Goal: Task Accomplishment & Management: Complete application form

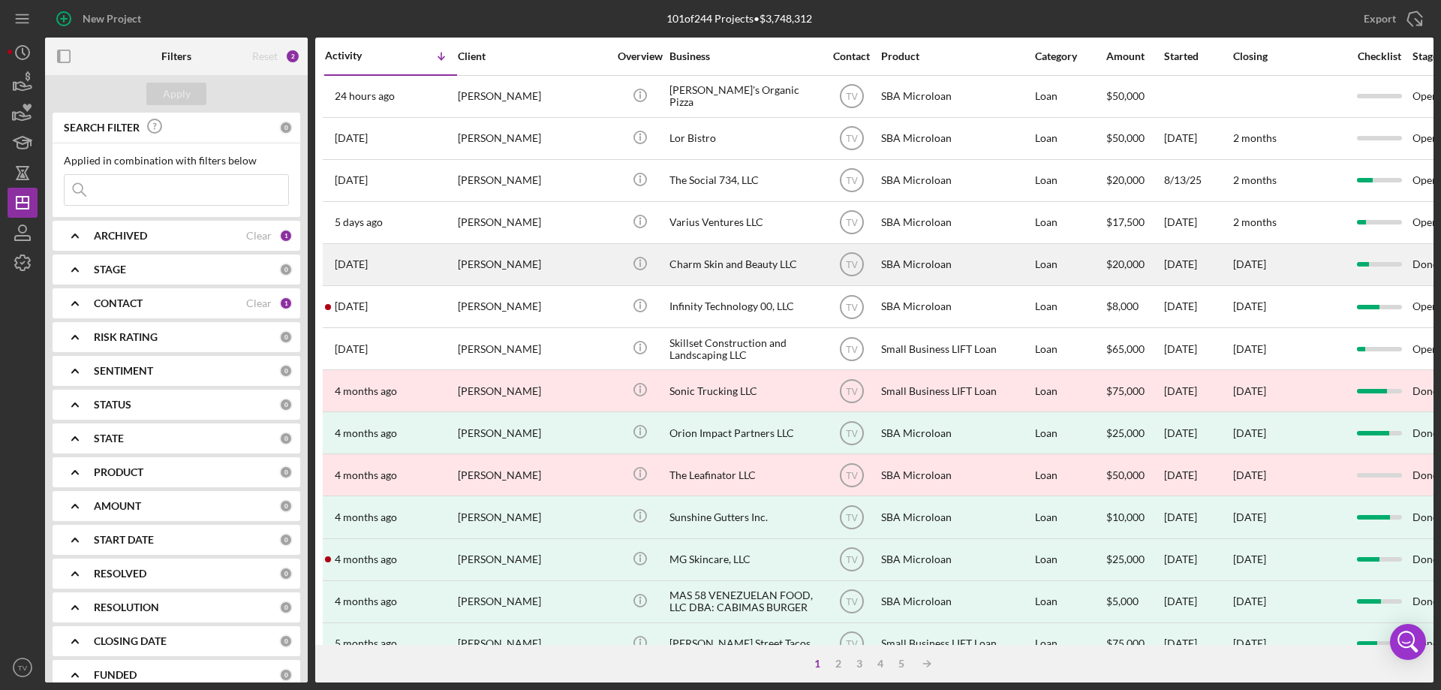
click at [351, 267] on time "[DATE]" at bounding box center [351, 264] width 33 height 12
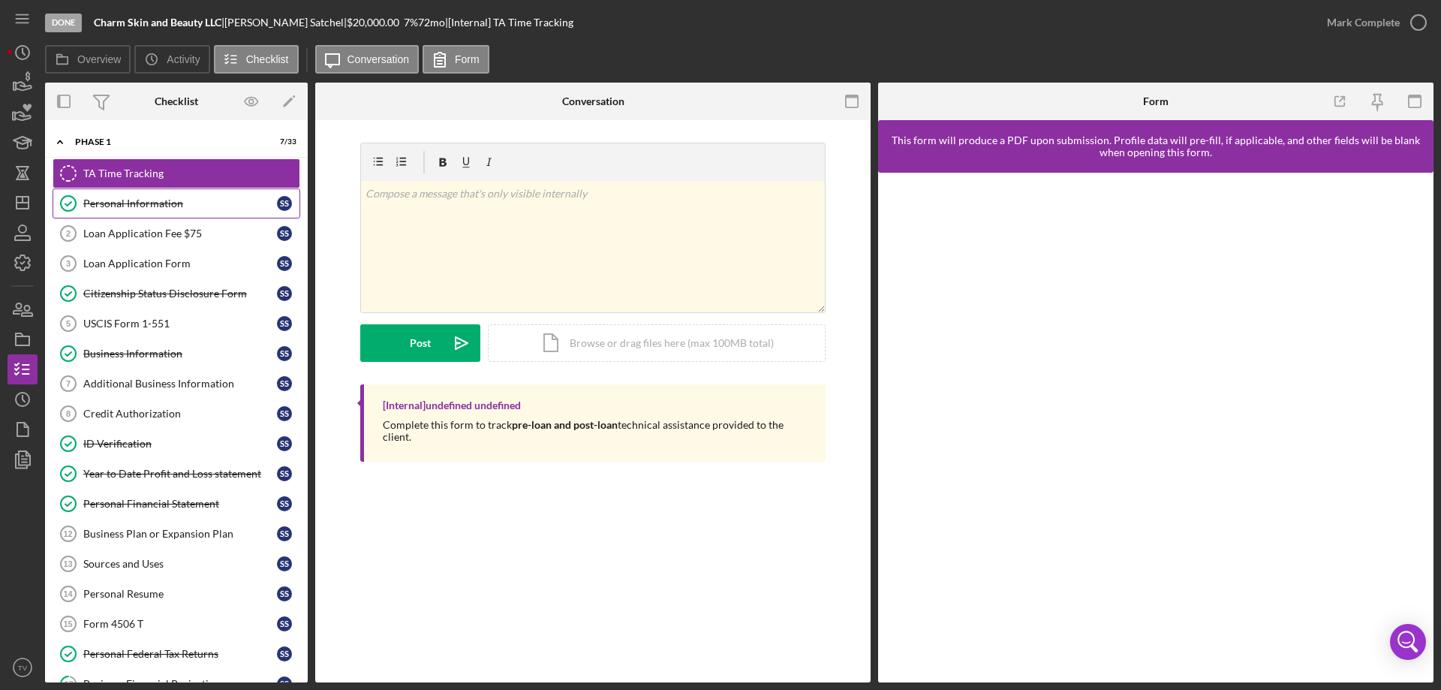
click at [105, 197] on div "Personal Information" at bounding box center [180, 203] width 194 height 12
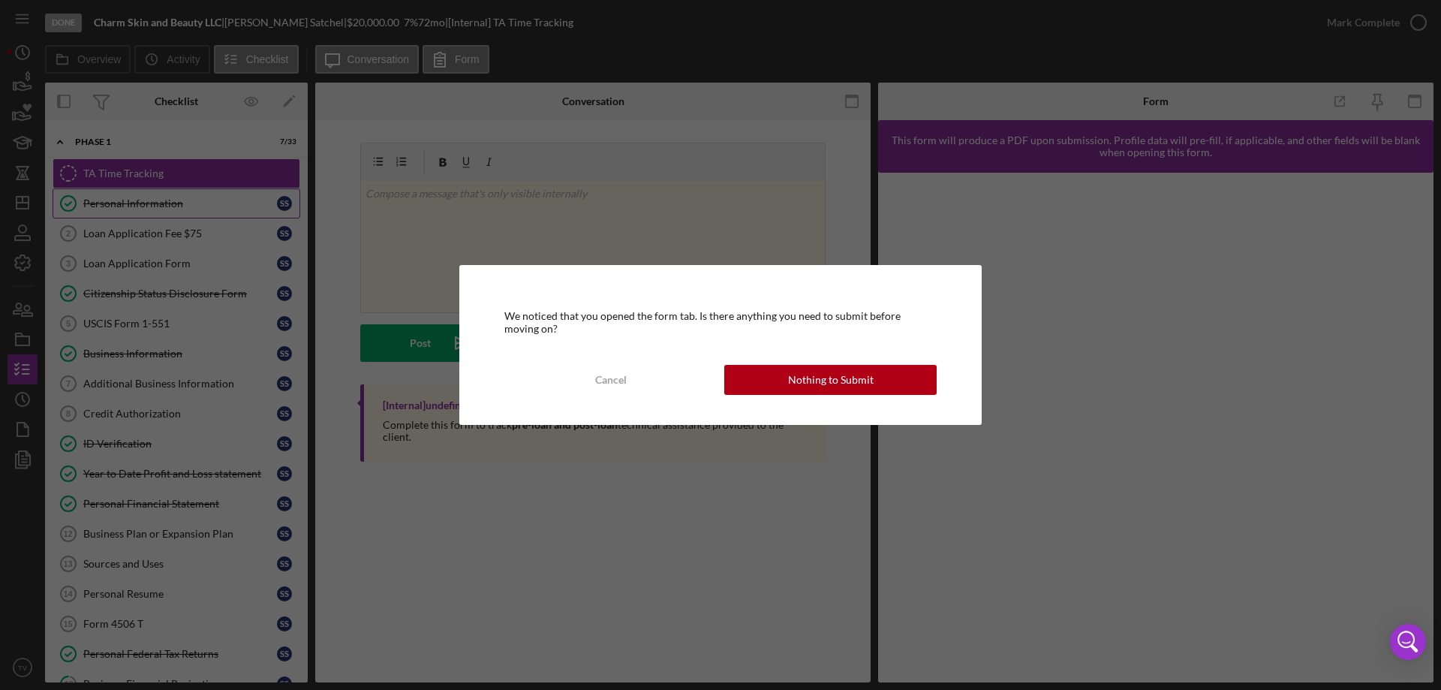
click at [105, 197] on div "We noticed that you opened the form tab. Is there anything you need to submit b…" at bounding box center [720, 345] width 1441 height 690
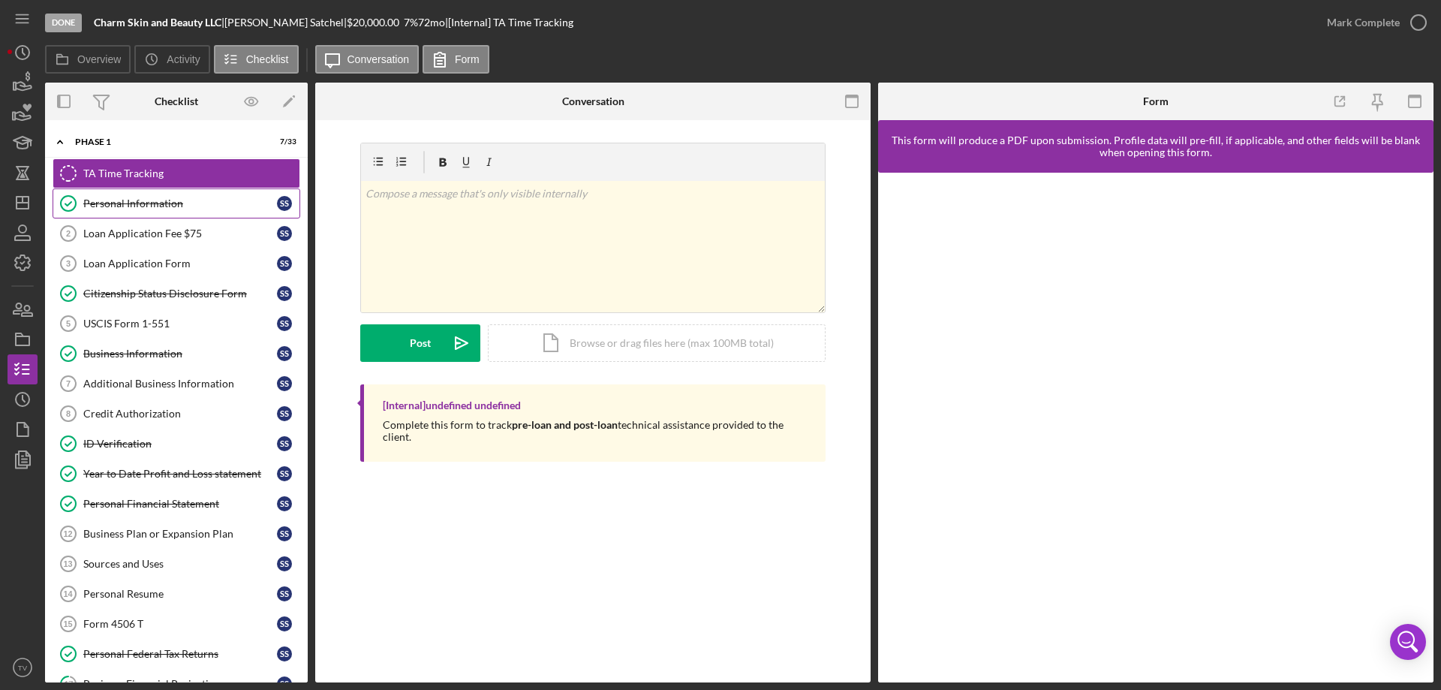
click at [106, 207] on div "Personal Information" at bounding box center [180, 203] width 194 height 12
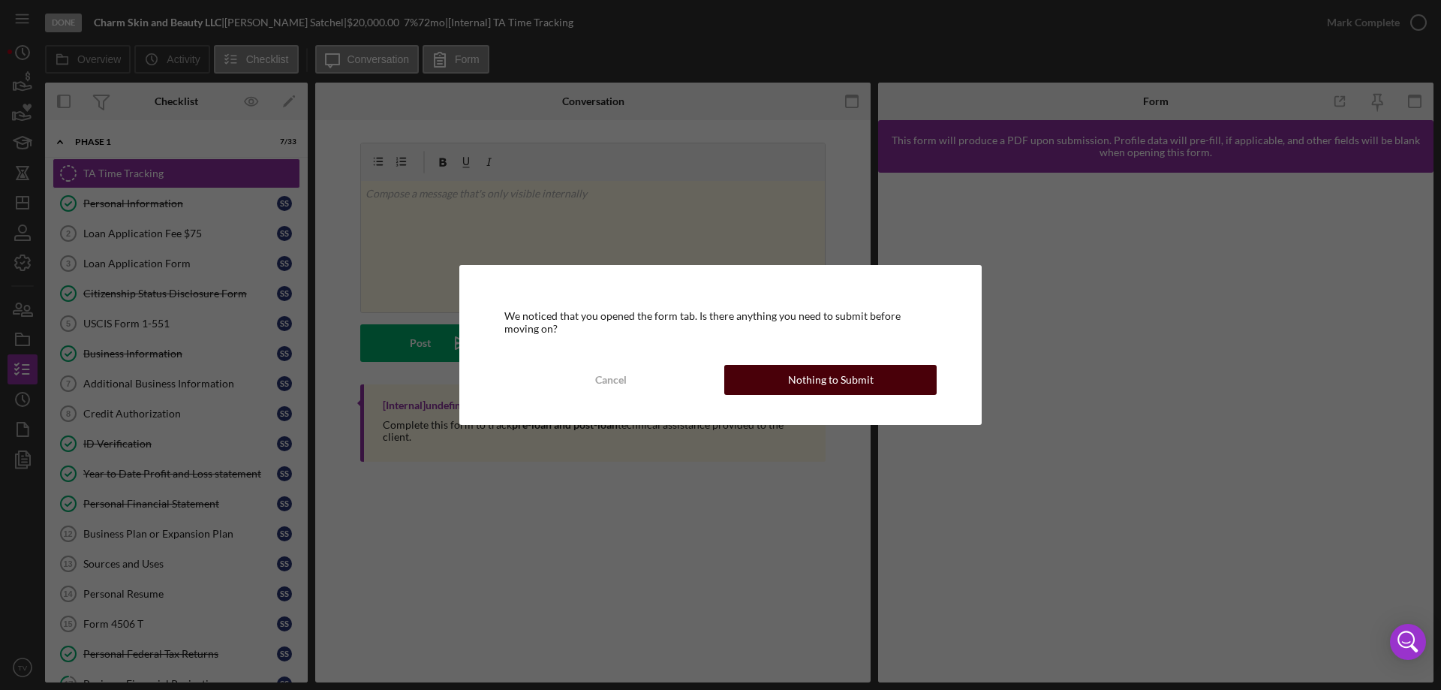
click at [773, 377] on button "Nothing to Submit" at bounding box center [830, 380] width 212 height 30
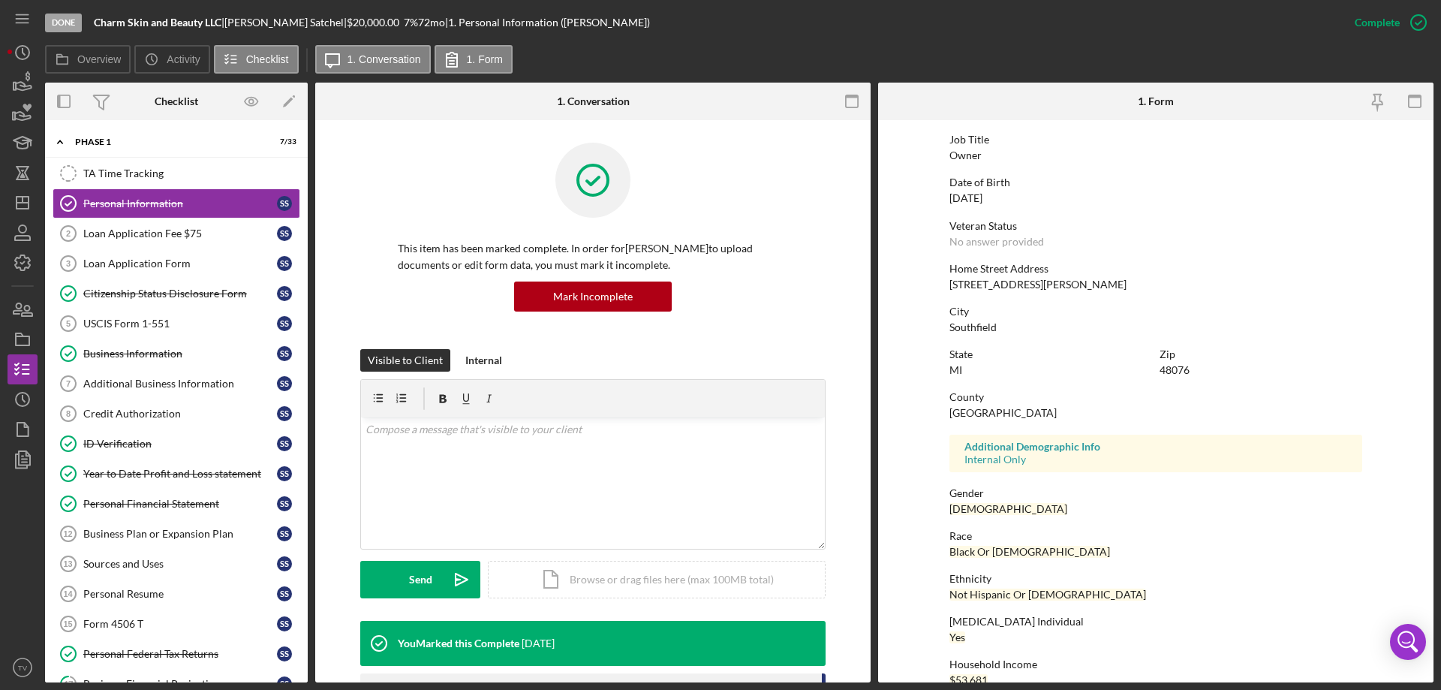
scroll to position [138, 0]
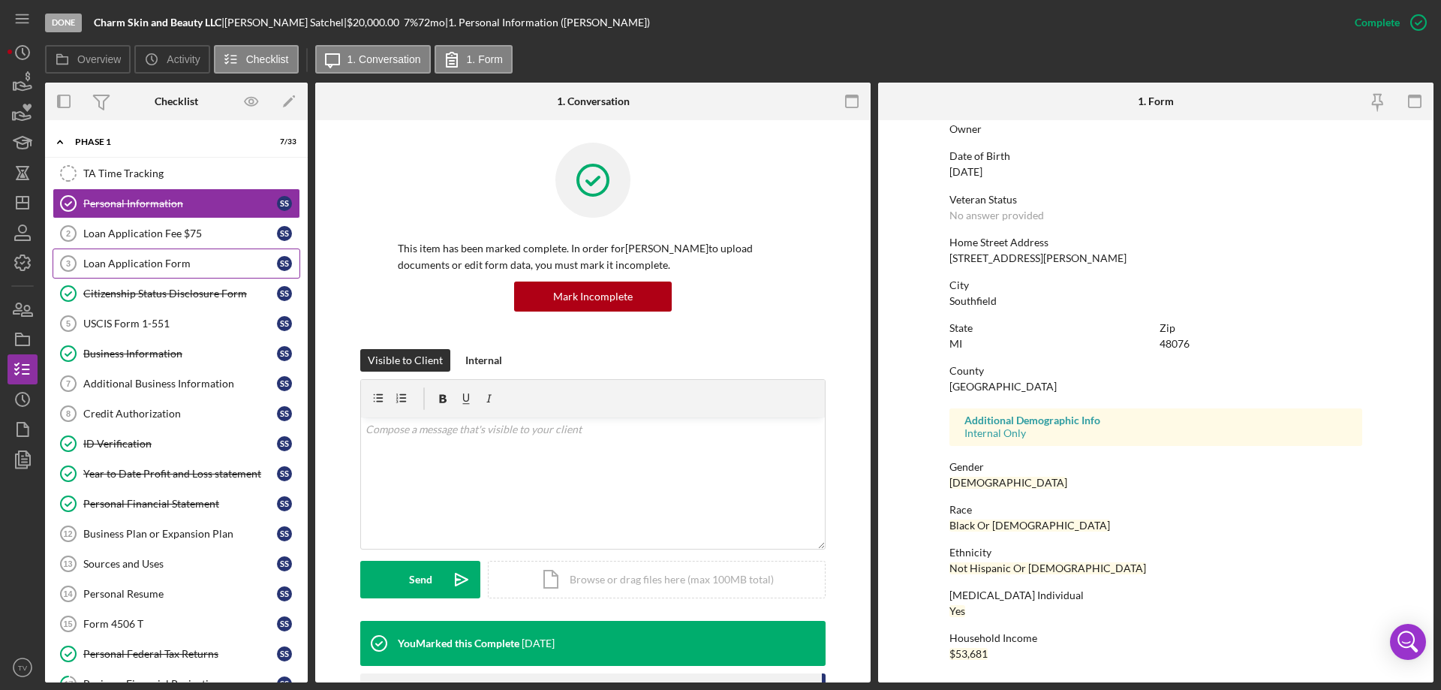
click at [137, 270] on link "Loan Application Form 3 Loan Application Form S S" at bounding box center [177, 263] width 248 height 30
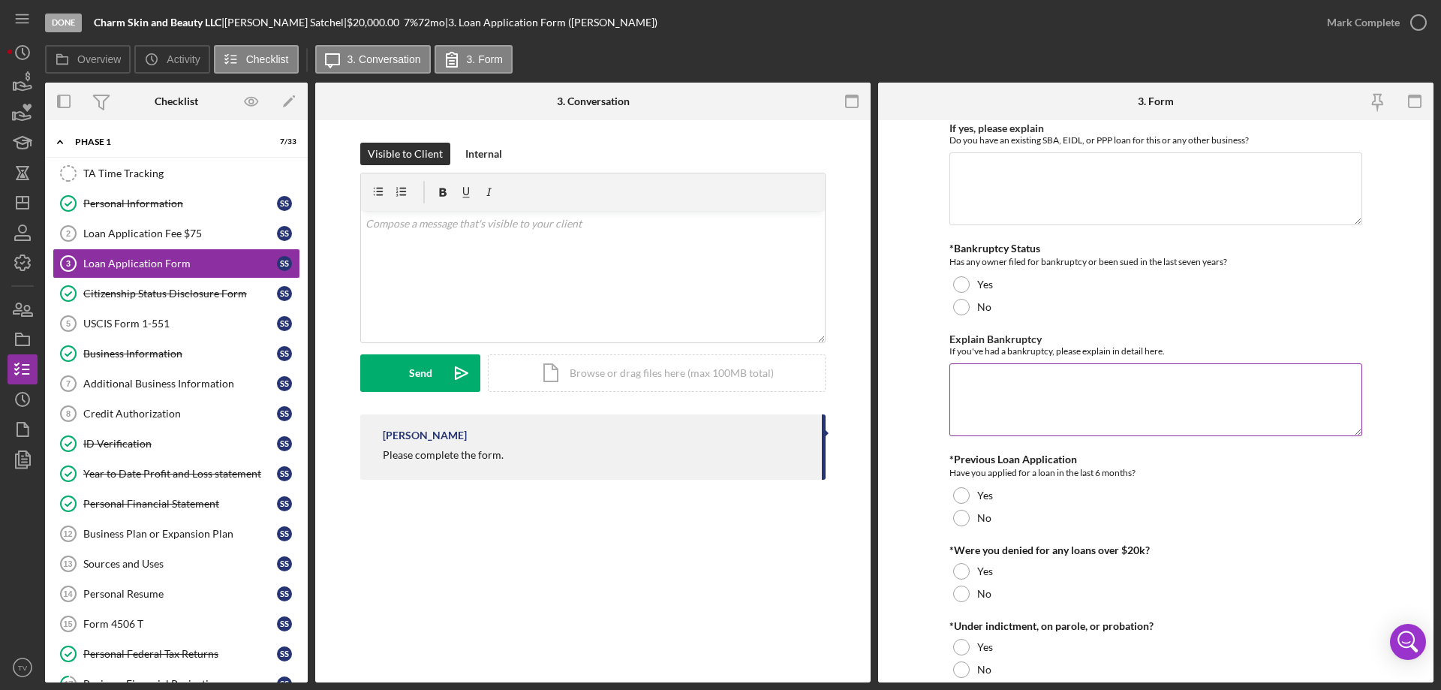
scroll to position [2922, 0]
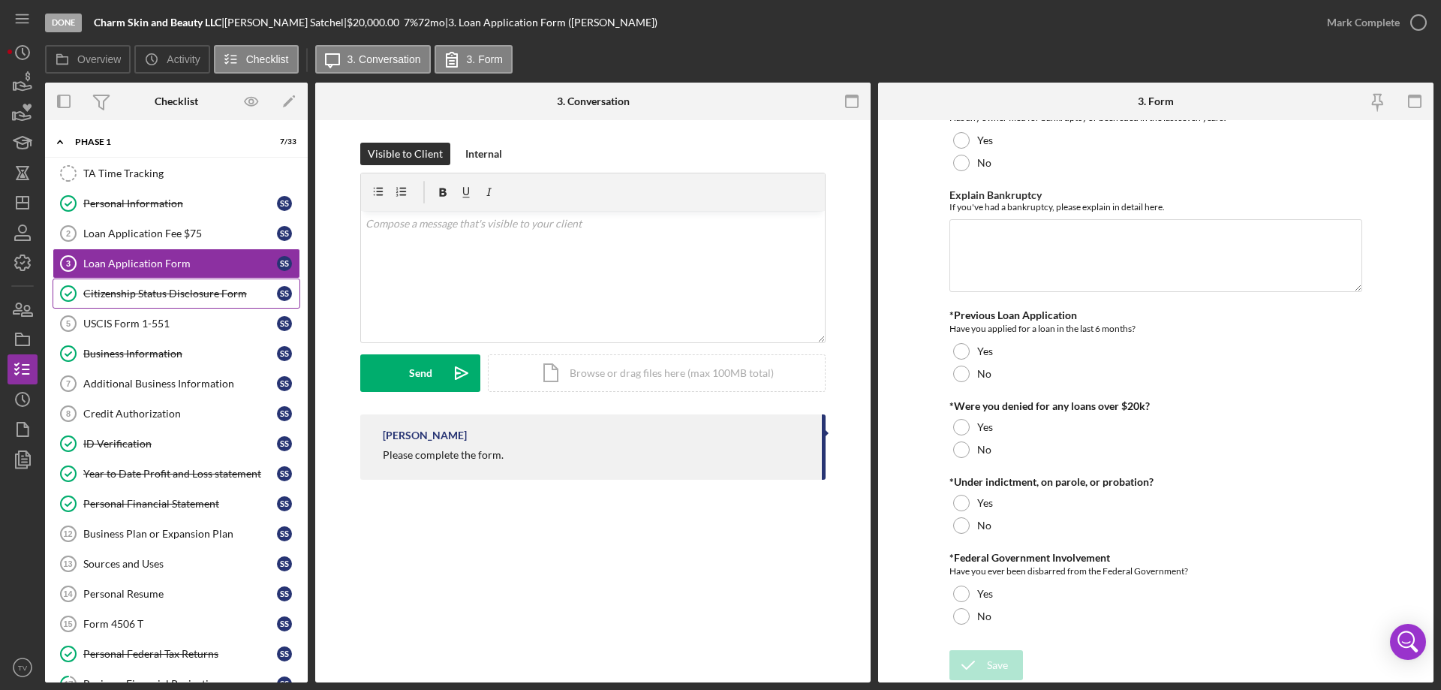
click at [185, 292] on div "Citizenship Status Disclosure Form" at bounding box center [180, 294] width 194 height 12
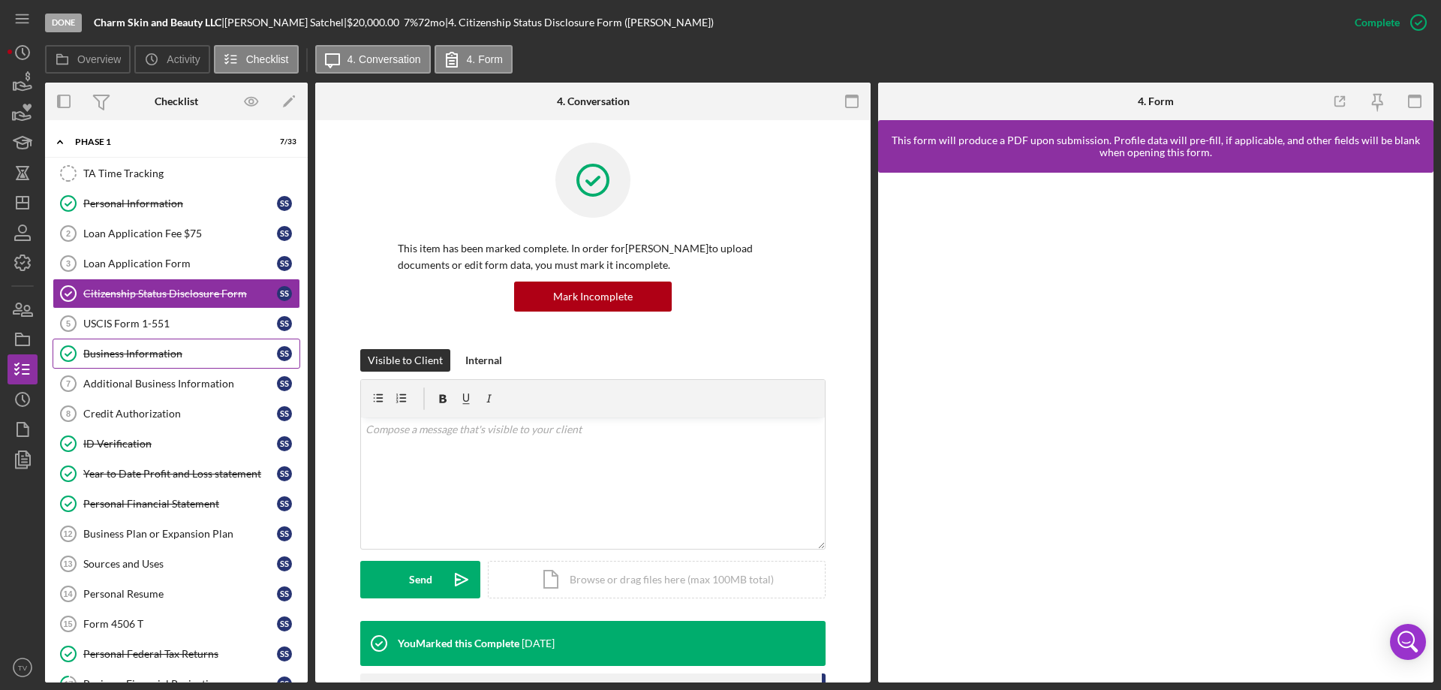
click at [123, 351] on div "Business Information" at bounding box center [180, 354] width 194 height 12
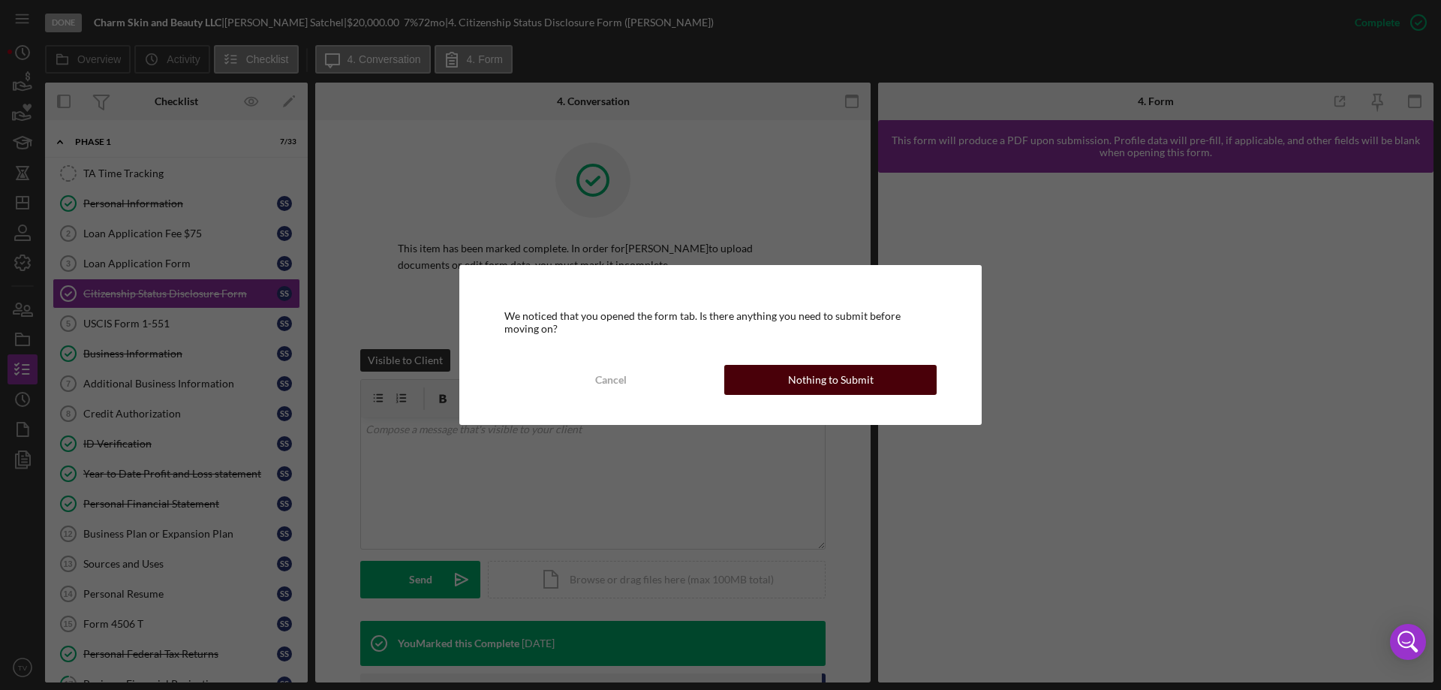
click at [831, 384] on div "Nothing to Submit" at bounding box center [831, 380] width 86 height 30
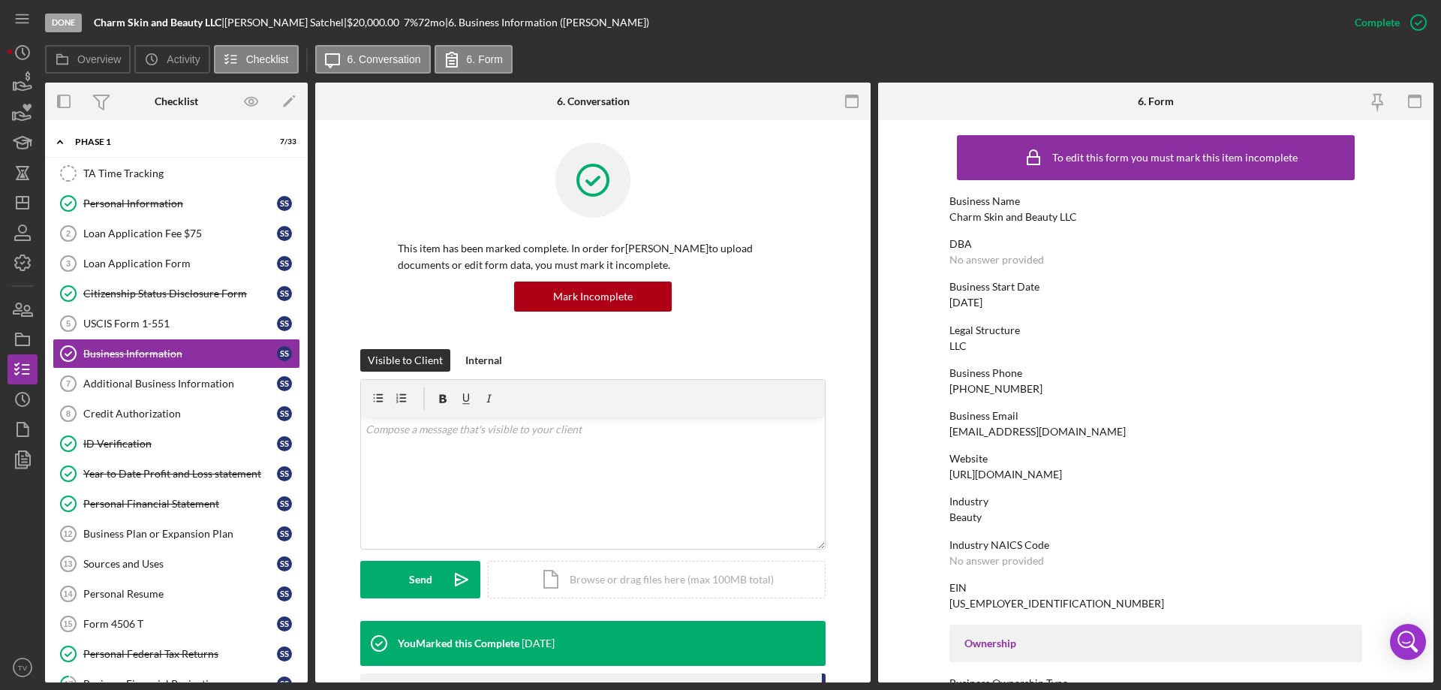
drag, startPoint x: 1171, startPoint y: 472, endPoint x: 947, endPoint y: 474, distance: 223.7
click at [950, 473] on div "Website [URL][DOMAIN_NAME]" at bounding box center [1156, 467] width 413 height 28
copy div "[URL][DOMAIN_NAME]"
click at [23, 203] on line "button" at bounding box center [23, 200] width 0 height 6
